Goal: Task Accomplishment & Management: Use online tool/utility

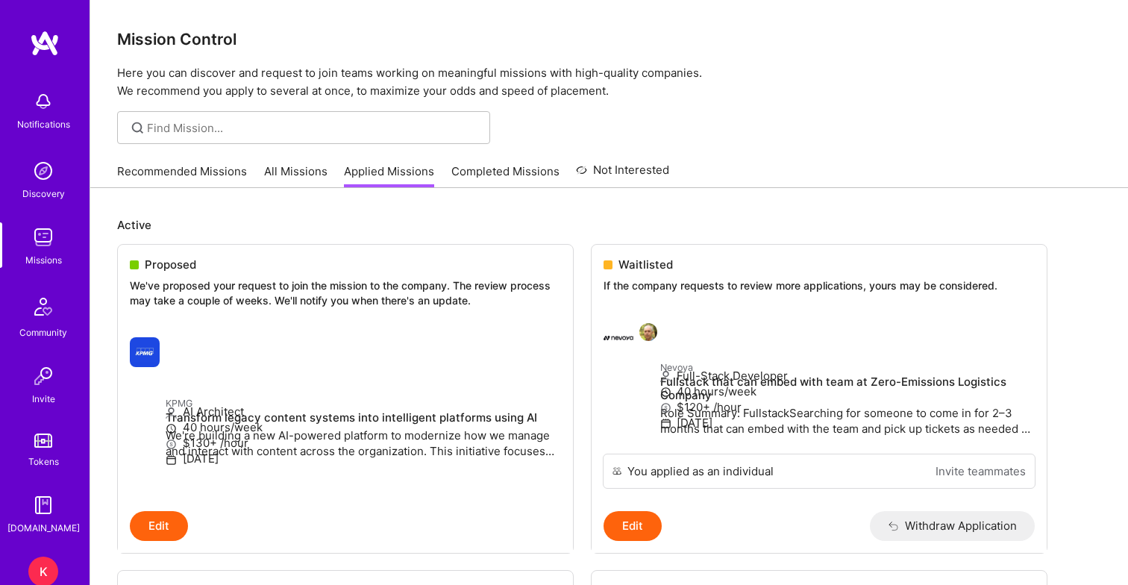
click at [40, 571] on div "K" at bounding box center [43, 572] width 30 height 30
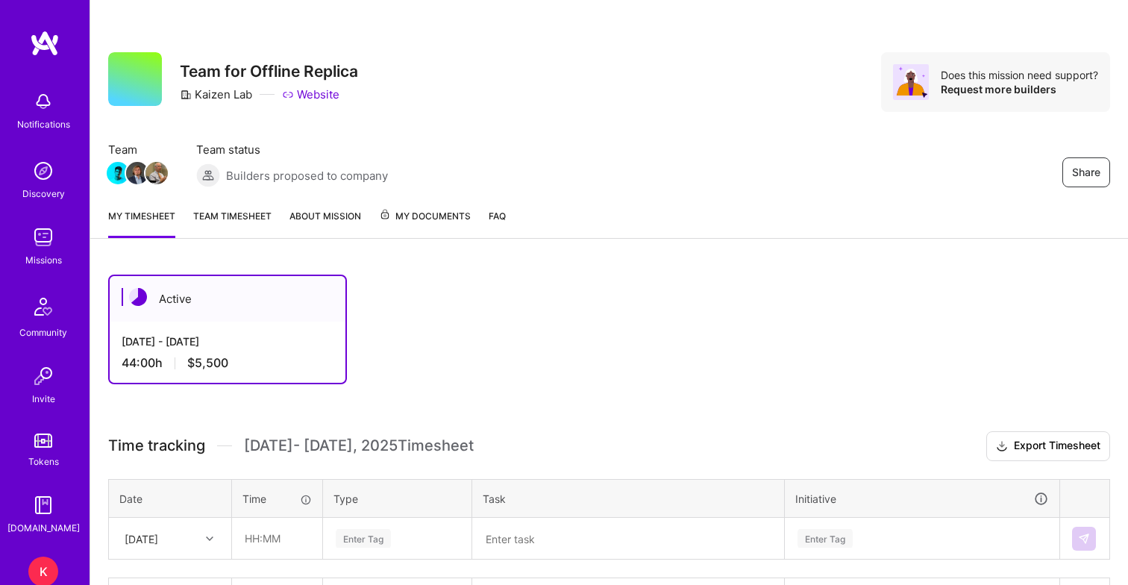
click at [243, 213] on link "Team timesheet" at bounding box center [232, 223] width 78 height 30
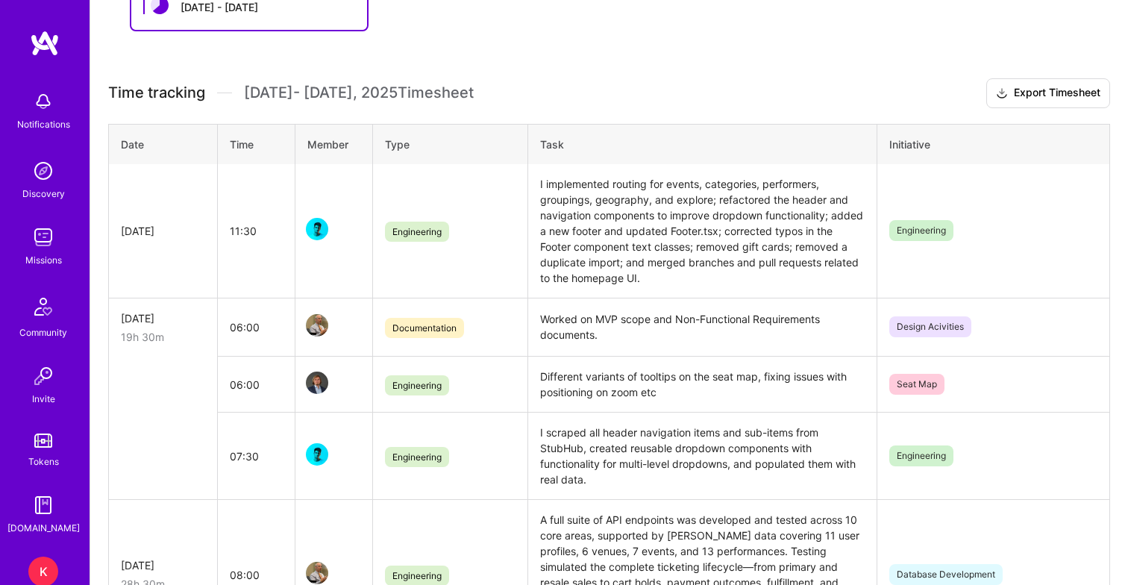
scroll to position [298, 0]
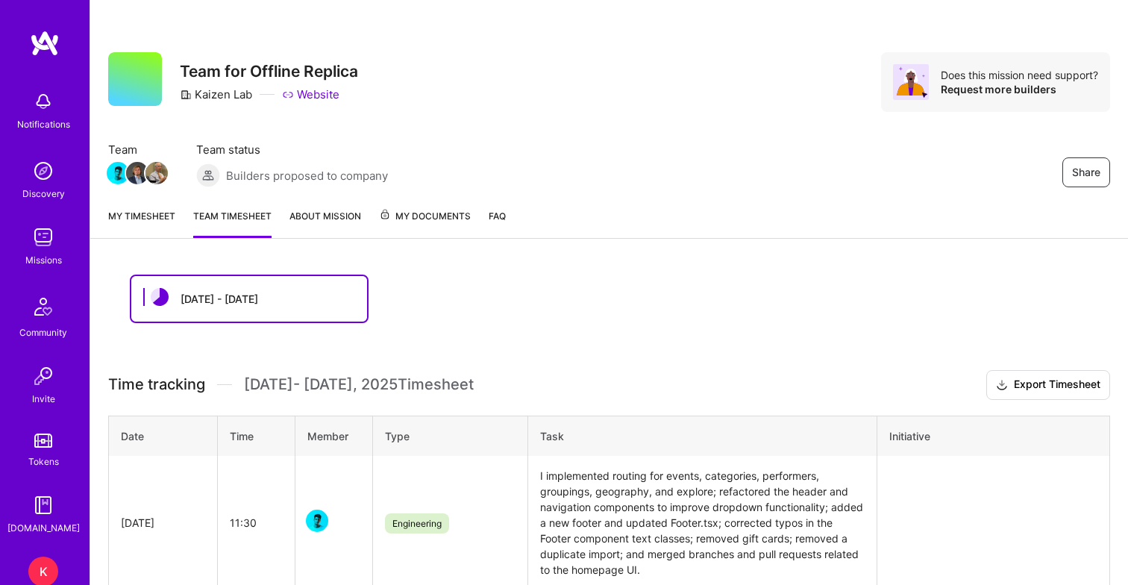
scroll to position [298, 0]
